Goal: Task Accomplishment & Management: Use online tool/utility

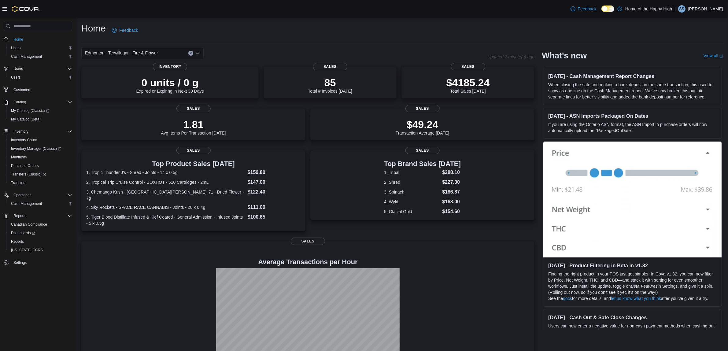
drag, startPoint x: 514, startPoint y: 131, endPoint x: 445, endPoint y: 53, distance: 105.2
click at [445, 53] on div "Edmonton - Terwillegar - Fire & Flower" at bounding box center [284, 53] width 406 height 12
click at [12, 238] on span "Reports" at bounding box center [17, 241] width 13 height 7
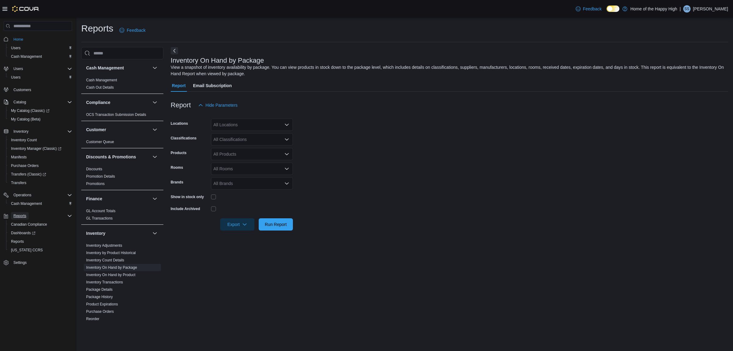
click at [21, 212] on span "Reports" at bounding box center [19, 215] width 13 height 7
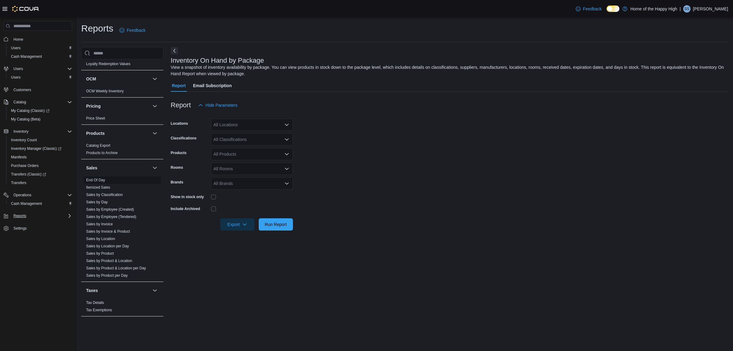
click at [109, 178] on span "End Of Day" at bounding box center [122, 179] width 77 height 7
click at [94, 179] on link "End Of Day" at bounding box center [95, 180] width 19 height 4
